Goal: Information Seeking & Learning: Learn about a topic

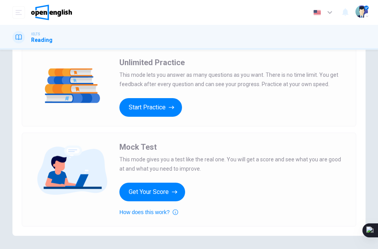
scroll to position [27, 0]
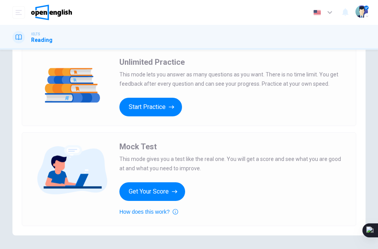
click at [133, 117] on div "Unlimited Practice This mode lets you answer as many questions as you want. The…" at bounding box center [189, 87] width 334 height 79
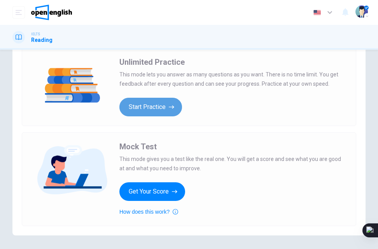
click at [143, 113] on button "Start Practice" at bounding box center [150, 107] width 63 height 19
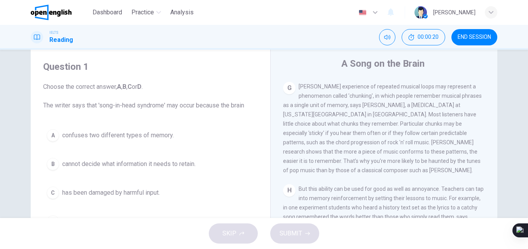
scroll to position [19, 0]
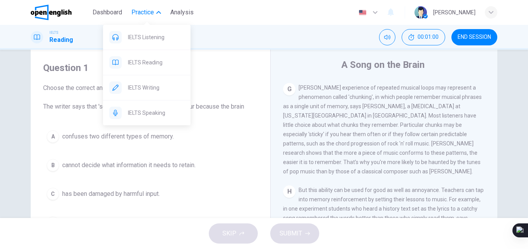
click at [146, 8] on span "Practice" at bounding box center [142, 12] width 23 height 9
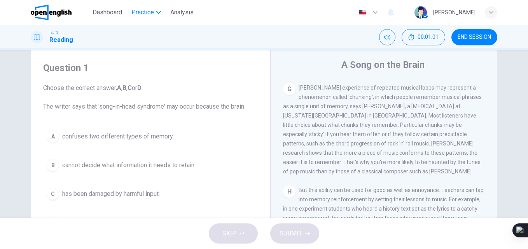
click at [146, 10] on span "Practice" at bounding box center [142, 12] width 23 height 9
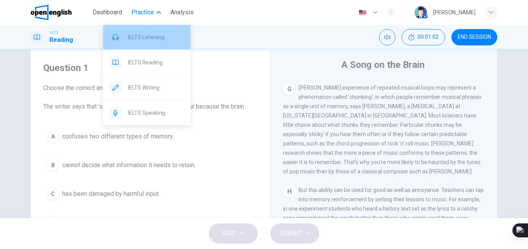
click at [139, 38] on span "IELTS Listening" at bounding box center [156, 37] width 56 height 9
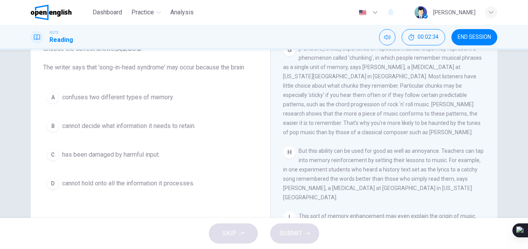
scroll to position [58, 0]
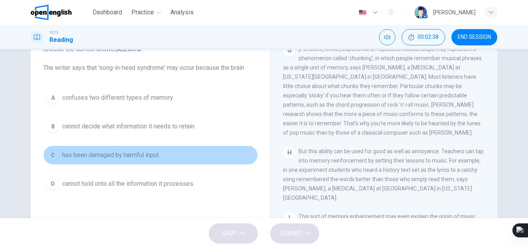
click at [54, 155] on div "C" at bounding box center [53, 155] width 12 height 12
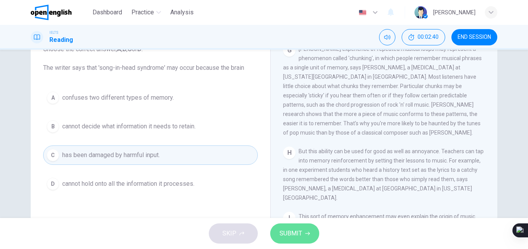
click at [277, 233] on button "SUBMIT" at bounding box center [294, 234] width 49 height 20
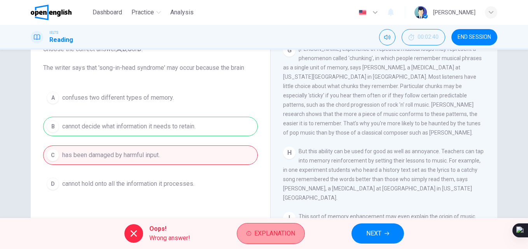
click at [280, 232] on span "Explanation" at bounding box center [274, 234] width 41 height 11
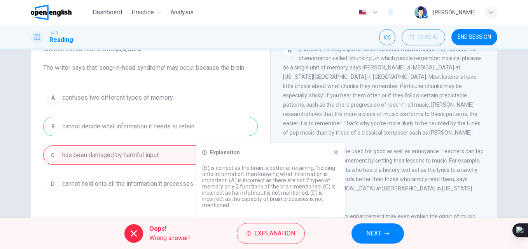
click at [377, 238] on button "NEXT" at bounding box center [377, 234] width 52 height 20
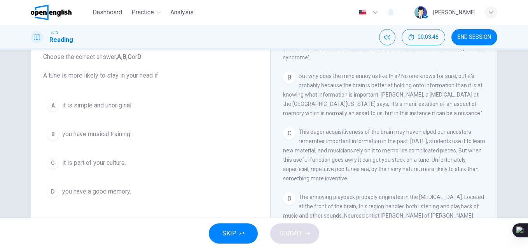
scroll to position [43, 0]
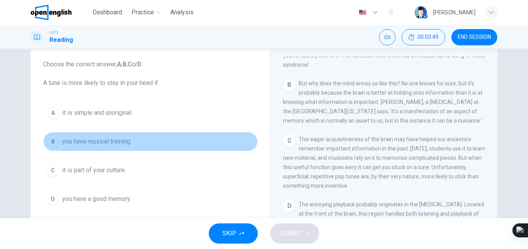
click at [51, 139] on div "B" at bounding box center [53, 142] width 12 height 12
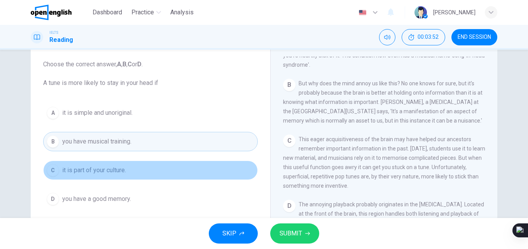
click at [55, 169] on div "C" at bounding box center [53, 170] width 12 height 12
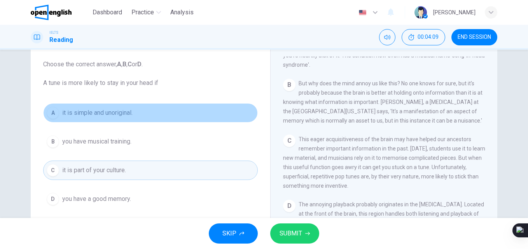
click at [81, 113] on span "it is simple and unoriginal." at bounding box center [97, 112] width 70 height 9
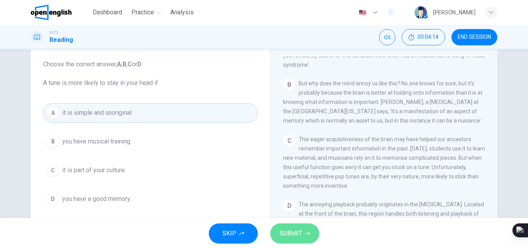
click at [276, 229] on button "SUBMIT" at bounding box center [294, 234] width 49 height 20
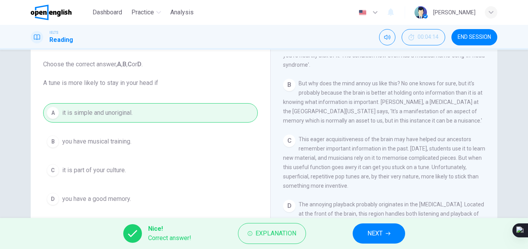
click at [365, 223] on div "Nice! Correct answer! Explanation NEXT" at bounding box center [264, 233] width 528 height 31
click at [377, 237] on span "NEXT" at bounding box center [374, 234] width 15 height 11
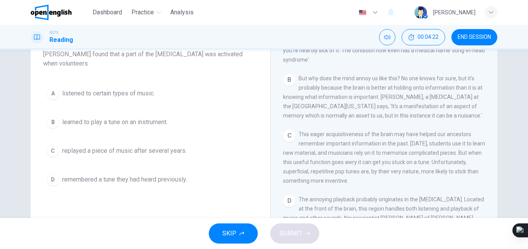
scroll to position [72, 0]
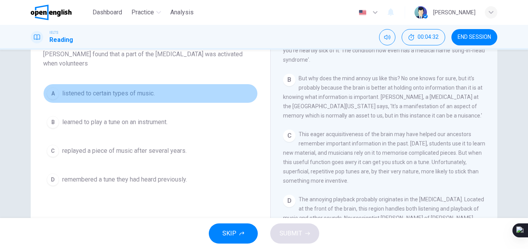
click at [51, 97] on div "A" at bounding box center [53, 93] width 12 height 12
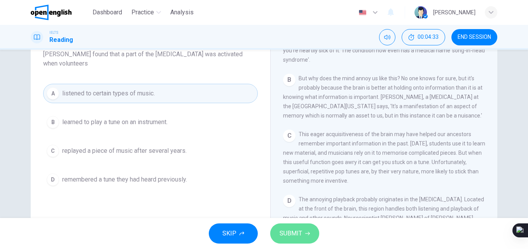
click at [290, 229] on span "SUBMIT" at bounding box center [290, 234] width 23 height 11
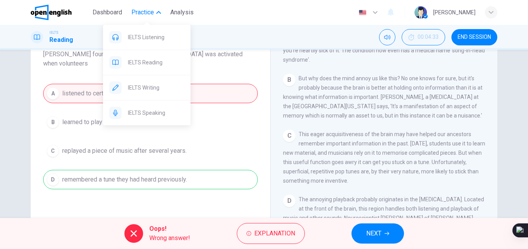
click at [157, 12] on icon "button" at bounding box center [158, 12] width 5 height 5
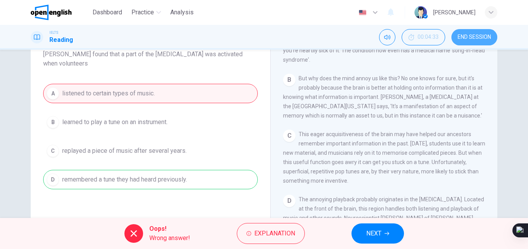
click at [377, 33] on button "END SESSION" at bounding box center [474, 37] width 46 height 16
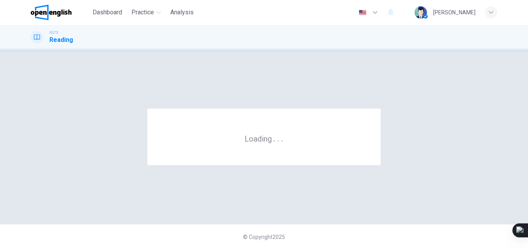
scroll to position [0, 0]
